Goal: Task Accomplishment & Management: Manage account settings

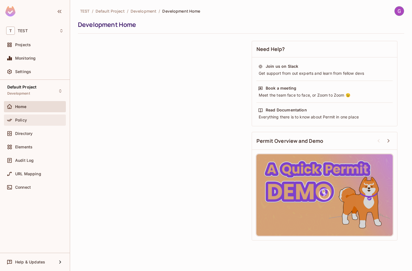
click at [41, 122] on div "Policy" at bounding box center [39, 120] width 48 height 4
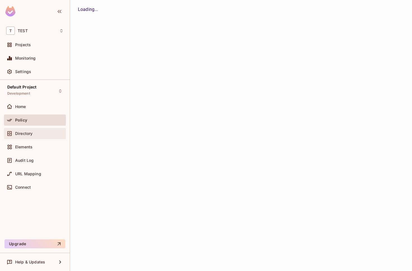
click at [40, 133] on div "Directory" at bounding box center [39, 133] width 48 height 4
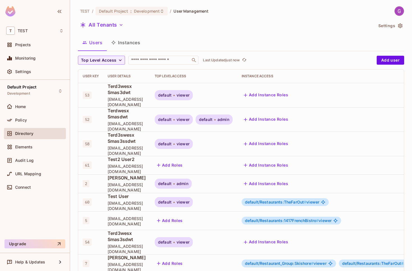
click at [130, 40] on button "Instances" at bounding box center [126, 43] width 38 height 14
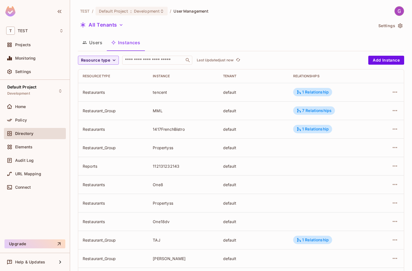
click at [80, 90] on td "Restaurants" at bounding box center [113, 92] width 70 height 18
click at [159, 93] on div "tencent" at bounding box center [183, 92] width 61 height 5
click at [170, 94] on div "tencent" at bounding box center [183, 92] width 61 height 5
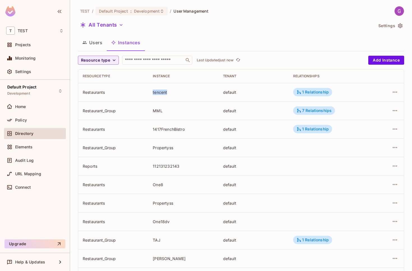
drag, startPoint x: 169, startPoint y: 93, endPoint x: 155, endPoint y: 93, distance: 14.0
click at [155, 93] on div "tencent" at bounding box center [183, 92] width 61 height 5
click at [104, 111] on div "Restaurant_Group" at bounding box center [113, 110] width 61 height 5
click at [192, 112] on div "MML" at bounding box center [183, 110] width 61 height 5
click at [167, 112] on div "MML" at bounding box center [183, 110] width 61 height 5
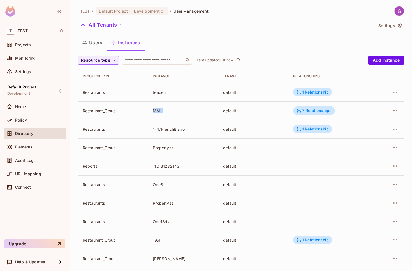
click at [167, 112] on div "MML" at bounding box center [183, 110] width 61 height 5
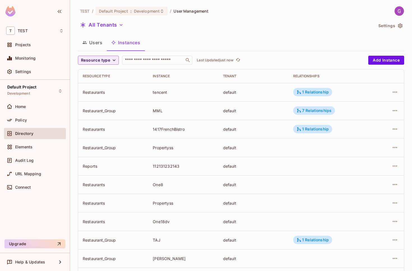
click at [167, 112] on div "MML" at bounding box center [183, 110] width 61 height 5
click at [393, 110] on icon "button" at bounding box center [394, 110] width 7 height 7
click at [367, 136] on div "Edit Attributes" at bounding box center [354, 136] width 28 height 6
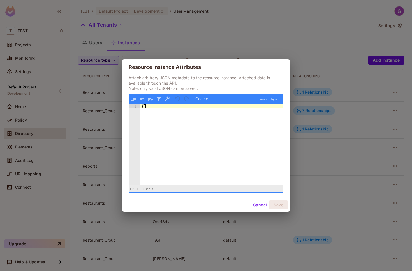
click at [180, 127] on div "{ }" at bounding box center [211, 149] width 143 height 90
drag, startPoint x: 155, startPoint y: 106, endPoint x: 135, endPoint y: 104, distance: 19.7
click at [140, 104] on div "{ }" at bounding box center [211, 144] width 143 height 81
click at [263, 208] on button "Cancel" at bounding box center [260, 205] width 18 height 9
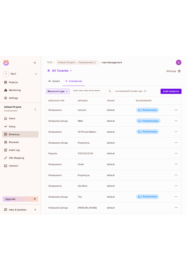
scroll to position [120, 0]
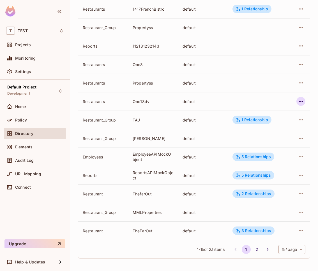
click at [299, 100] on icon "button" at bounding box center [300, 101] width 7 height 7
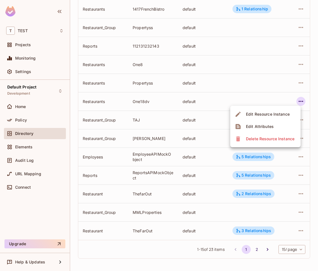
click at [254, 130] on span "Edit Attributes" at bounding box center [259, 126] width 31 height 9
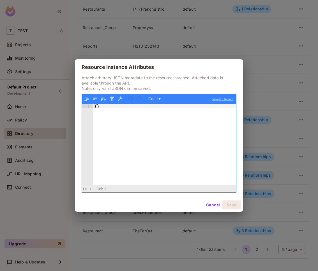
click at [106, 105] on div "{ }" at bounding box center [164, 149] width 143 height 90
click at [133, 113] on div "{ display_name: }" at bounding box center [164, 149] width 143 height 90
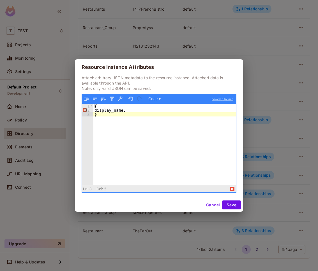
click at [138, 110] on div "{ display_name: }" at bounding box center [164, 149] width 143 height 90
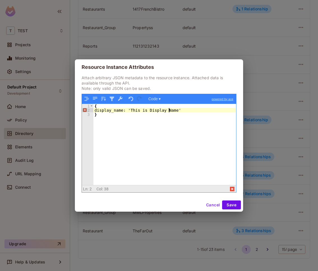
click at [122, 111] on div "{ display_name: 'This is Display Name' }" at bounding box center [164, 149] width 143 height 90
click at [84, 109] on div "2" at bounding box center [87, 110] width 11 height 4
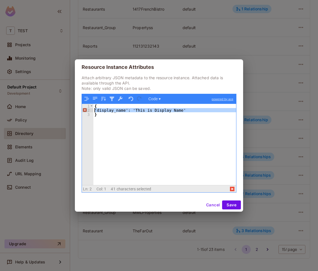
click at [101, 110] on div "{ 'display_name': 'This is Display Name' }" at bounding box center [164, 144] width 143 height 81
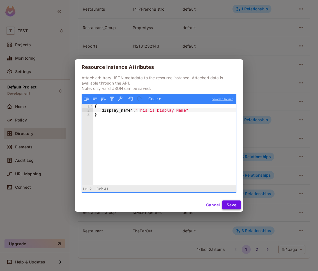
click at [234, 203] on button "Save" at bounding box center [231, 205] width 19 height 9
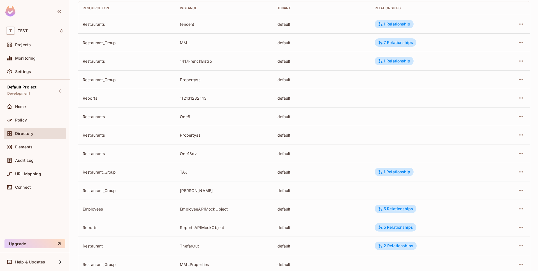
scroll to position [56, 0]
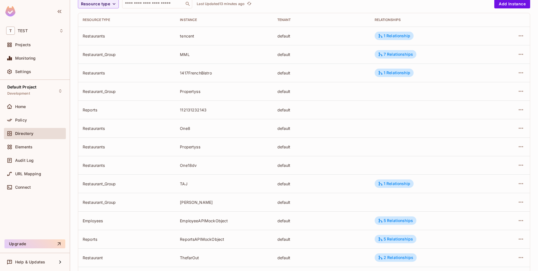
click at [189, 167] on div "One18dv" at bounding box center [224, 165] width 88 height 5
click at [218, 169] on td "One18dv" at bounding box center [223, 165] width 97 height 18
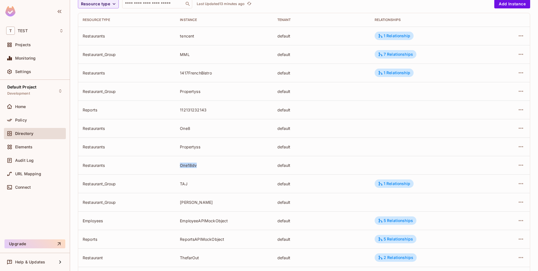
drag, startPoint x: 176, startPoint y: 164, endPoint x: 199, endPoint y: 169, distance: 23.9
click at [199, 169] on td "One18dv" at bounding box center [223, 165] width 97 height 18
click at [412, 166] on icon "button" at bounding box center [521, 165] width 7 height 7
click at [412, 187] on span "Edit Attributes" at bounding box center [479, 190] width 31 height 9
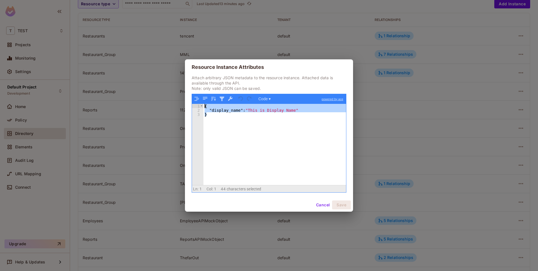
click at [203, 104] on div "{ "display_name" : "This is Display Name" }" at bounding box center [274, 144] width 143 height 81
click at [254, 136] on div "{ "display_name" : "This is Display Name" }" at bounding box center [274, 144] width 143 height 81
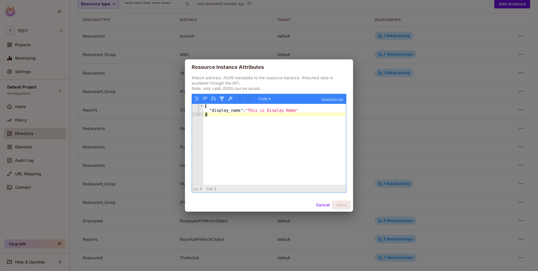
click at [322, 206] on button "Cancel" at bounding box center [323, 205] width 18 height 9
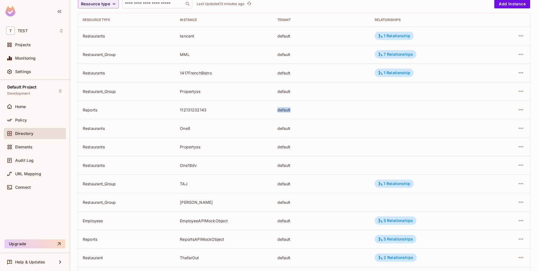
drag, startPoint x: 314, startPoint y: 117, endPoint x: 364, endPoint y: 118, distance: 50.2
click at [336, 117] on tr "Reports 112131232143 default" at bounding box center [304, 110] width 452 height 18
click at [412, 109] on icon "button" at bounding box center [521, 109] width 7 height 7
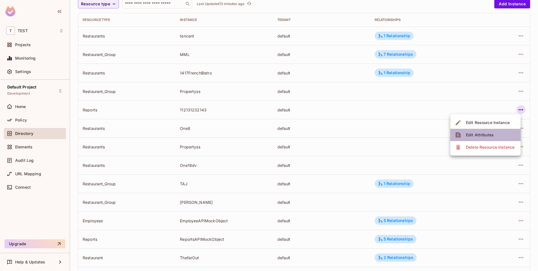
click at [412, 135] on div "Edit Attributes" at bounding box center [480, 135] width 28 height 6
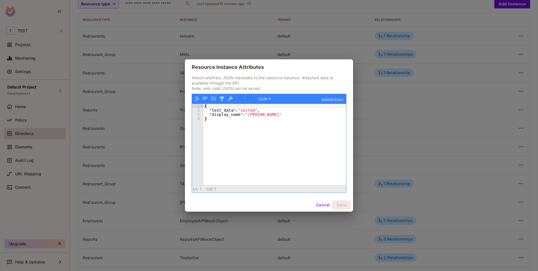
drag, startPoint x: 278, startPoint y: 133, endPoint x: 182, endPoint y: 95, distance: 103.0
click at [203, 104] on div "{ "test_data" : "sorted" , "display_name" : "Clark's Austin" }" at bounding box center [274, 144] width 143 height 81
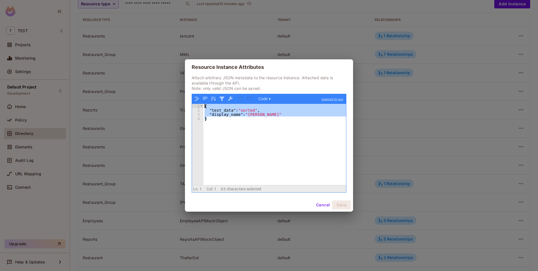
click at [231, 116] on div "{ "test_data" : "sorted" , "display_name" : "Clark's Austin" }" at bounding box center [274, 144] width 143 height 81
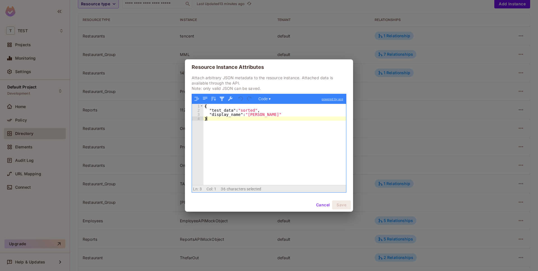
drag, startPoint x: 214, startPoint y: 128, endPoint x: 161, endPoint y: 99, distance: 60.7
click at [203, 104] on div "{ "test_data" : "sorted" , "display_name" : "Clark's Austin" }" at bounding box center [274, 144] width 143 height 81
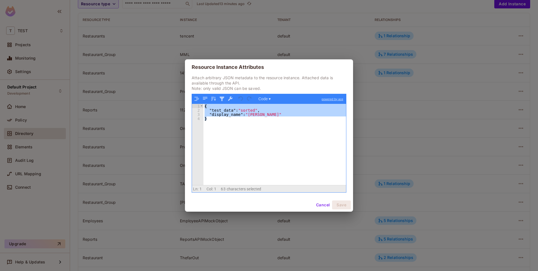
click at [239, 127] on div "{ "test_data" : "sorted" , "display_name" : "Clark's Austin" }" at bounding box center [274, 144] width 143 height 81
drag, startPoint x: 239, startPoint y: 127, endPoint x: 176, endPoint y: 101, distance: 68.2
click at [203, 104] on div "{ "test_data" : "sorted" , "display_name" : "Clark's Austin" }" at bounding box center [274, 144] width 143 height 81
click at [227, 130] on div "{ "test_data" : "sorted" , "display_name" : "Clark's Austin" }" at bounding box center [274, 144] width 143 height 81
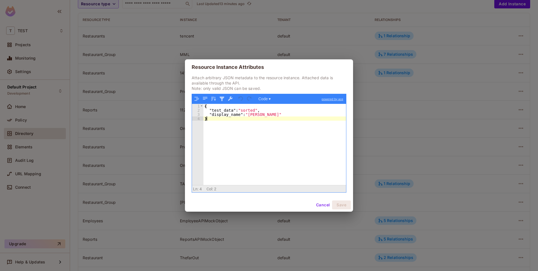
drag, startPoint x: 230, startPoint y: 131, endPoint x: 191, endPoint y: 91, distance: 55.1
click at [203, 104] on div "{ "test_data" : "sorted" , "display_name" : "Clark's Austin" }" at bounding box center [274, 144] width 143 height 81
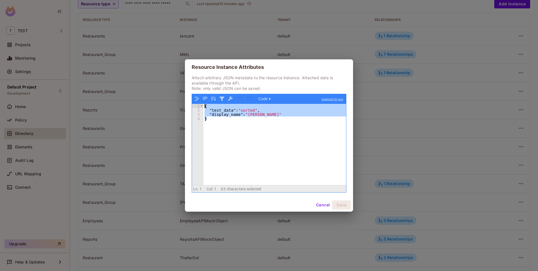
click at [232, 124] on div "{ "test_data" : "sorted" , "display_name" : "Clark's Austin" }" at bounding box center [274, 144] width 143 height 81
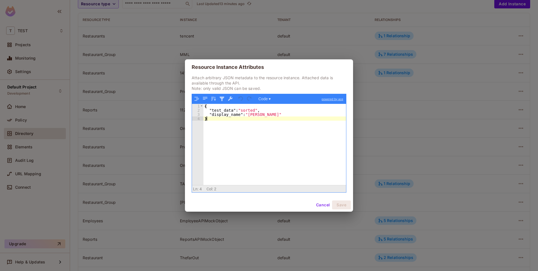
drag, startPoint x: 228, startPoint y: 127, endPoint x: 181, endPoint y: 93, distance: 57.4
click at [203, 104] on div "{ "test_data" : "sorted" , "display_name" : "Clark's Austin" }" at bounding box center [274, 144] width 143 height 81
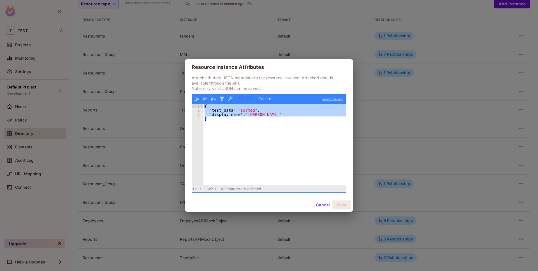
click at [225, 112] on div "{ "test_data" : "sorted" , "display_name" : "Clark's Austin" }" at bounding box center [274, 144] width 143 height 81
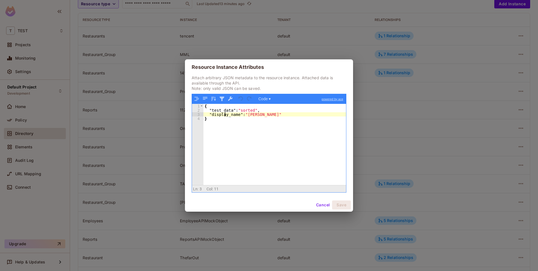
click at [235, 115] on div "{ "test_data" : "sorted" , "display_name" : "Clark's Austin" }" at bounding box center [274, 149] width 143 height 90
click at [252, 116] on div "{ "test_data" : "sorted" , "display_name" : "Clark's Austin" }" at bounding box center [274, 149] width 143 height 90
click at [328, 205] on button "Cancel" at bounding box center [323, 205] width 18 height 9
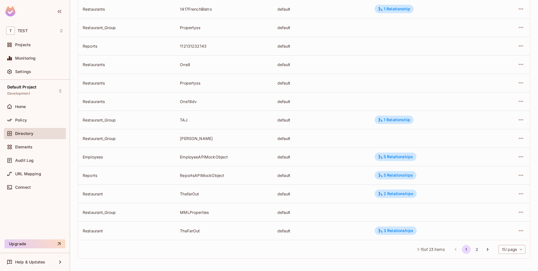
scroll to position [0, 0]
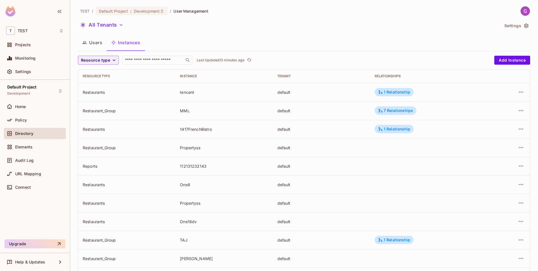
drag, startPoint x: 172, startPoint y: 117, endPoint x: 191, endPoint y: 103, distance: 23.1
click at [191, 103] on tr "Restaurant_Group MML default 7 Relationships" at bounding box center [304, 110] width 452 height 18
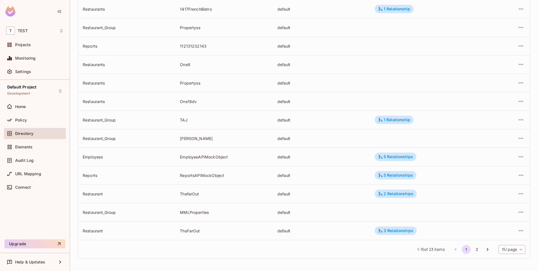
click at [194, 101] on div "One18dv" at bounding box center [224, 101] width 88 height 5
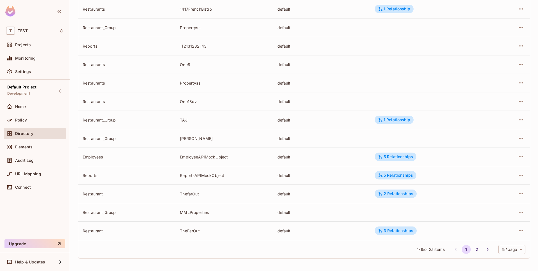
click at [194, 101] on div "One18dv" at bounding box center [224, 101] width 88 height 5
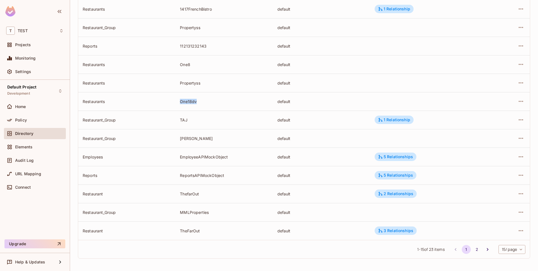
click at [194, 101] on div "One18dv" at bounding box center [224, 101] width 88 height 5
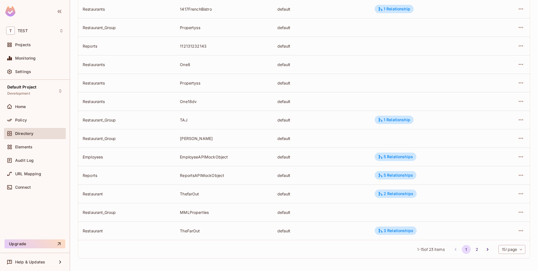
click at [194, 101] on div "One18dv" at bounding box center [224, 101] width 88 height 5
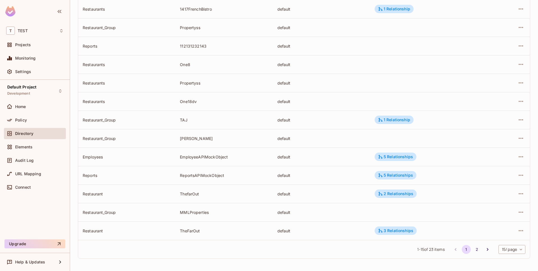
click at [194, 101] on div "One18dv" at bounding box center [224, 101] width 88 height 5
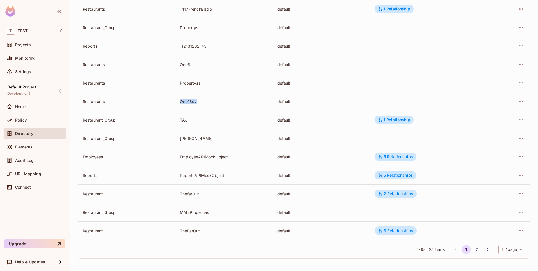
click at [194, 101] on div "One18dv" at bounding box center [224, 101] width 88 height 5
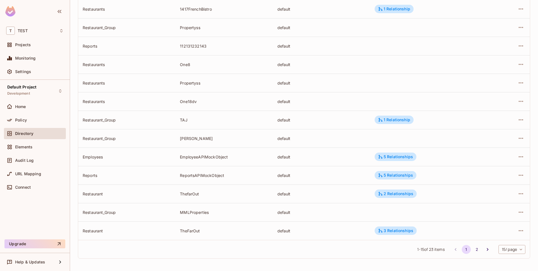
click at [194, 101] on div "One18dv" at bounding box center [224, 101] width 88 height 5
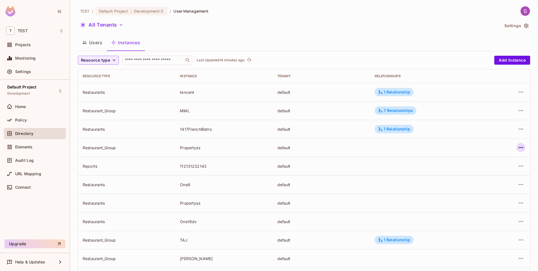
click at [412, 146] on icon "button" at bounding box center [521, 147] width 7 height 7
click at [412, 171] on div "Edit Attributes" at bounding box center [480, 173] width 28 height 6
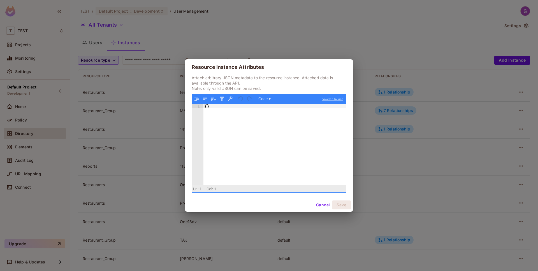
click at [322, 205] on button "Cancel" at bounding box center [323, 205] width 18 height 9
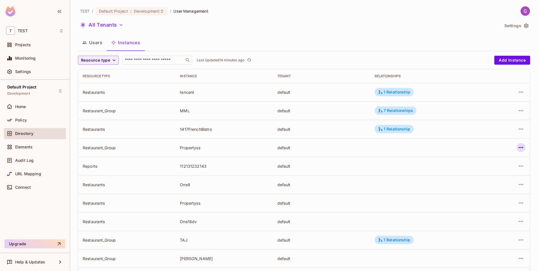
click at [412, 149] on icon "button" at bounding box center [521, 147] width 7 height 7
click at [412, 170] on li "Edit Attributes" at bounding box center [485, 173] width 70 height 12
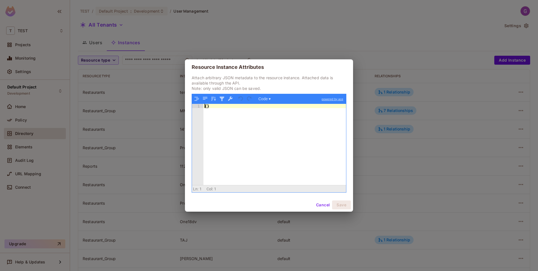
click at [205, 107] on div "{ }" at bounding box center [274, 149] width 143 height 90
click at [206, 108] on div "{ }" at bounding box center [274, 149] width 143 height 90
click at [321, 203] on button "Cancel" at bounding box center [323, 205] width 18 height 9
